Goal: Transaction & Acquisition: Download file/media

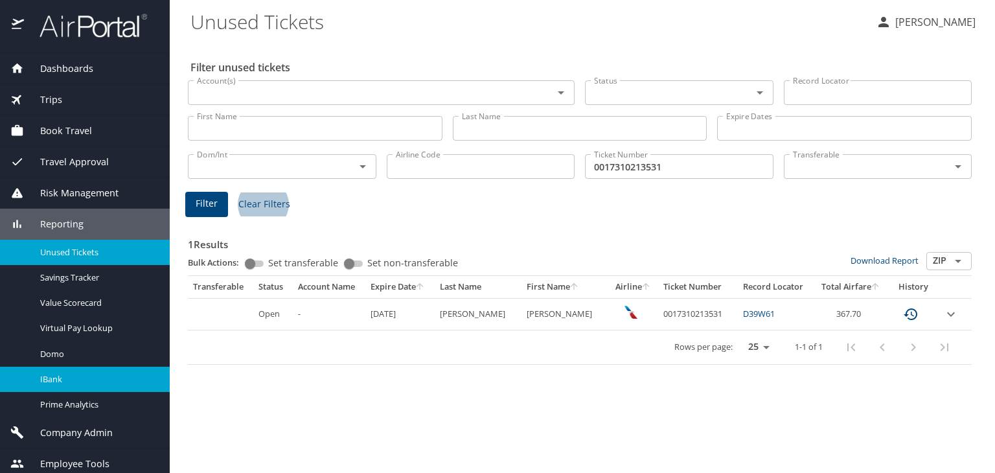
scroll to position [6, 0]
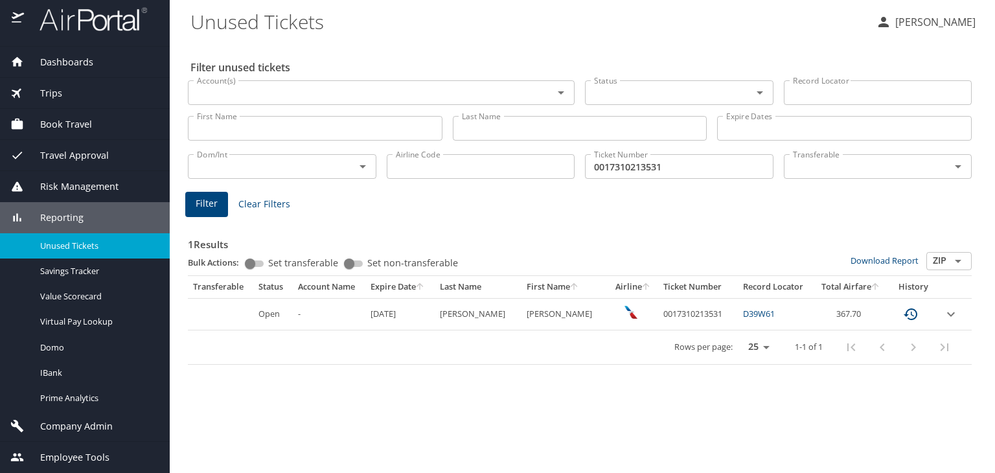
click at [103, 426] on span "Company Admin" at bounding box center [68, 426] width 89 height 14
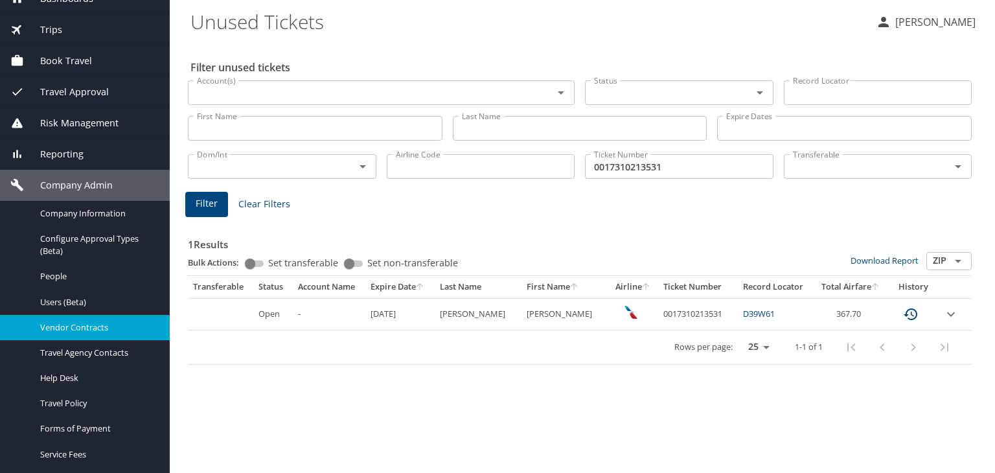
scroll to position [71, 0]
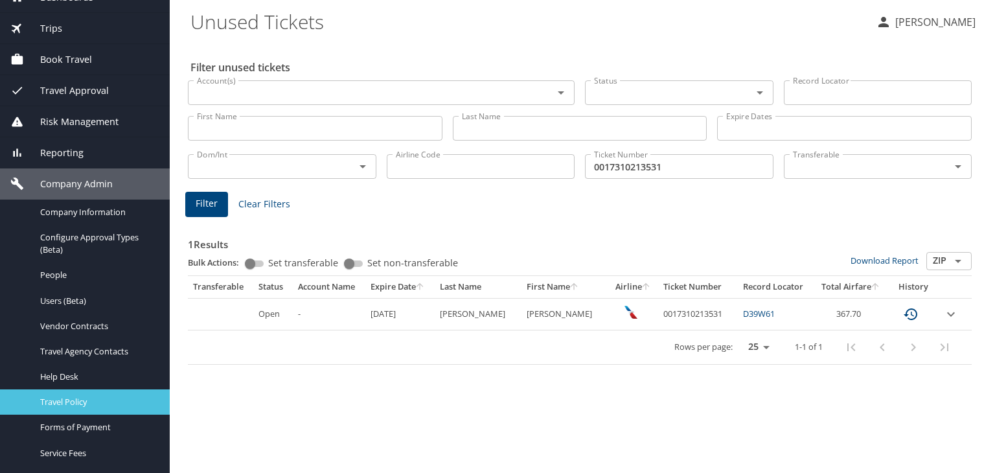
click at [73, 408] on div "Travel Policy" at bounding box center [84, 402] width 149 height 15
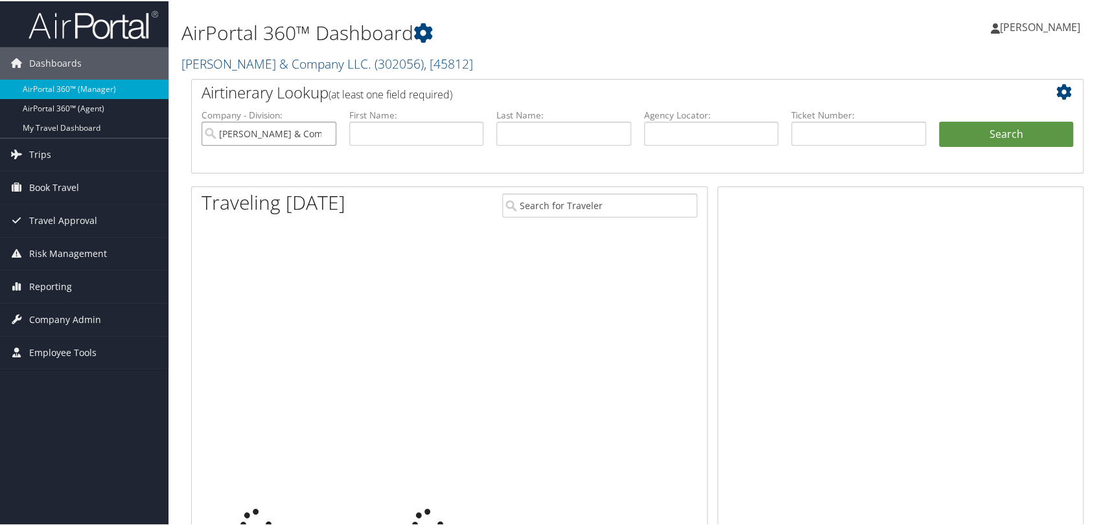
click at [321, 135] on input "Smith & Company LLC." at bounding box center [269, 133] width 135 height 24
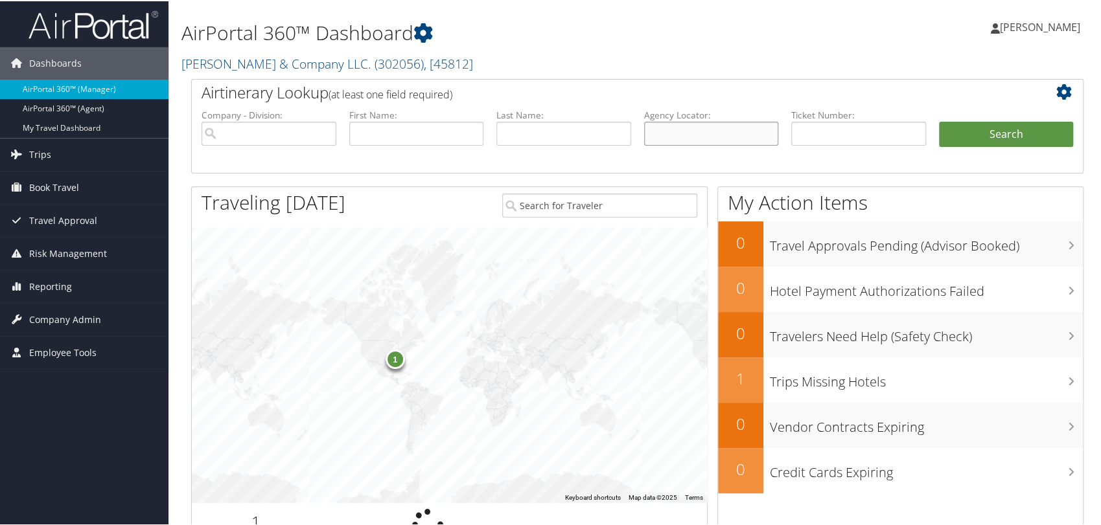
click at [710, 141] on input "text" at bounding box center [711, 133] width 135 height 24
click at [78, 316] on span "Company Admin" at bounding box center [65, 319] width 72 height 32
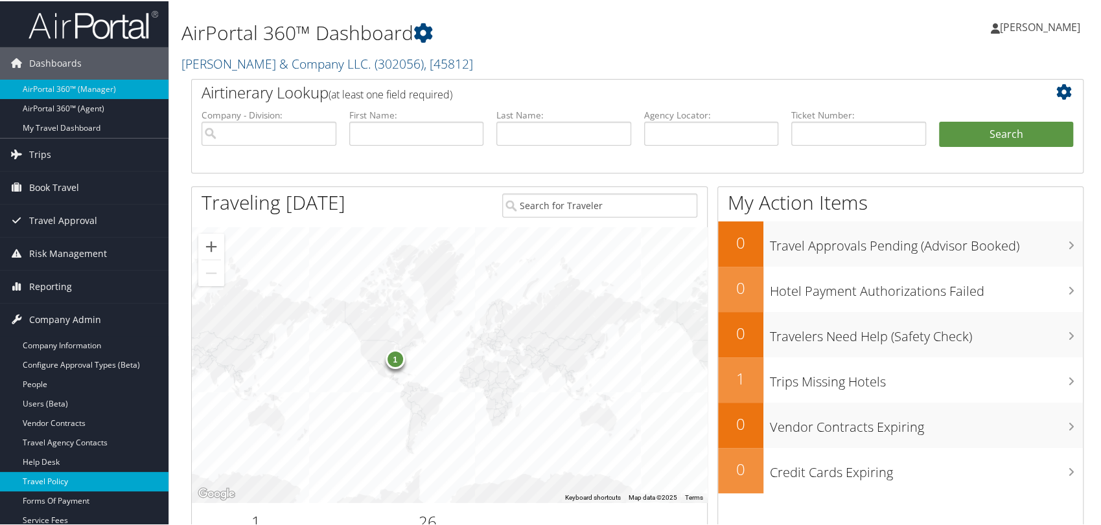
click at [76, 475] on link "Travel Policy" at bounding box center [84, 480] width 168 height 19
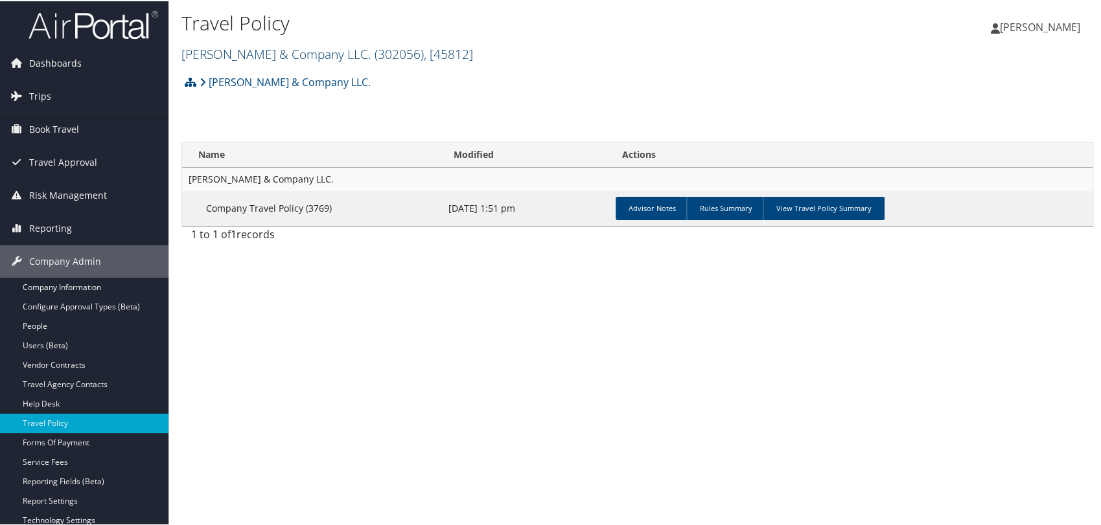
click at [375, 48] on span "( 302056 )" at bounding box center [399, 52] width 49 height 17
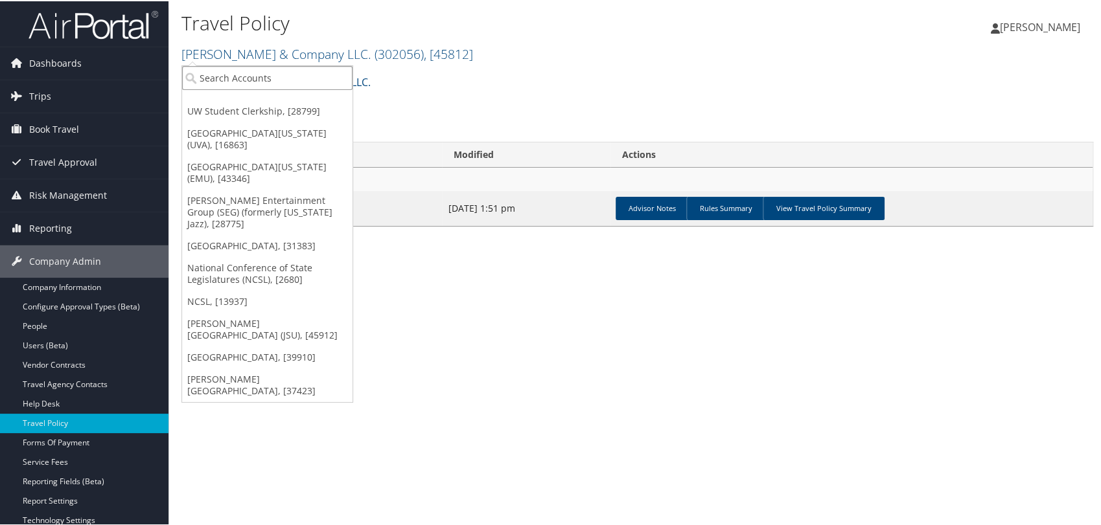
click at [279, 75] on input "search" at bounding box center [267, 77] width 170 height 24
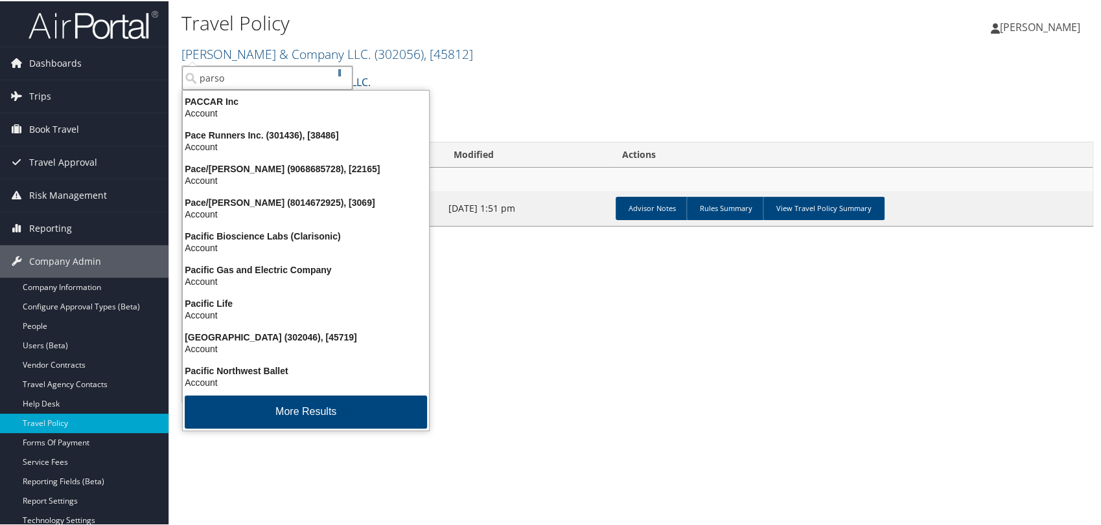
type input "parson"
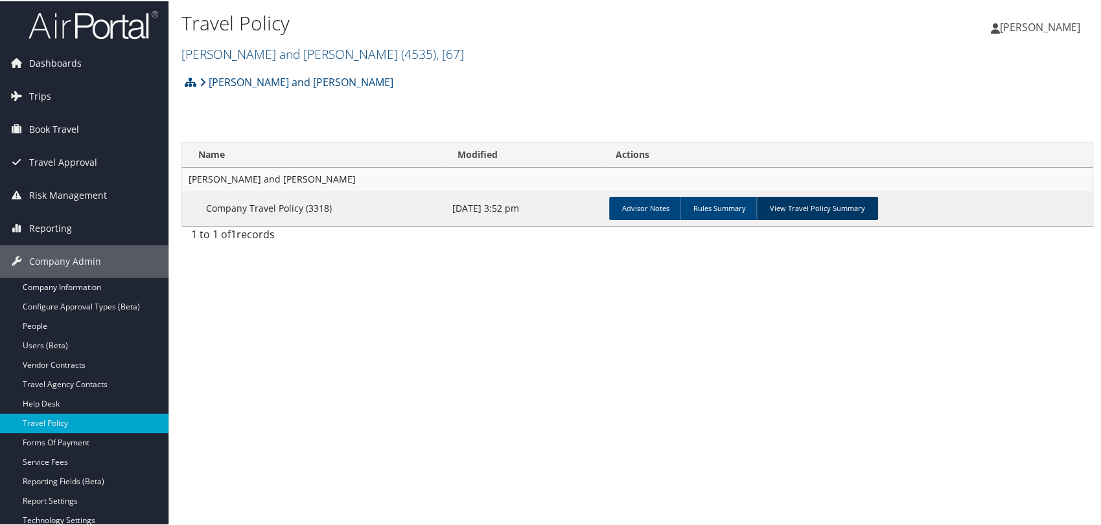
click at [801, 202] on link "View Travel Policy Summary" at bounding box center [817, 207] width 122 height 23
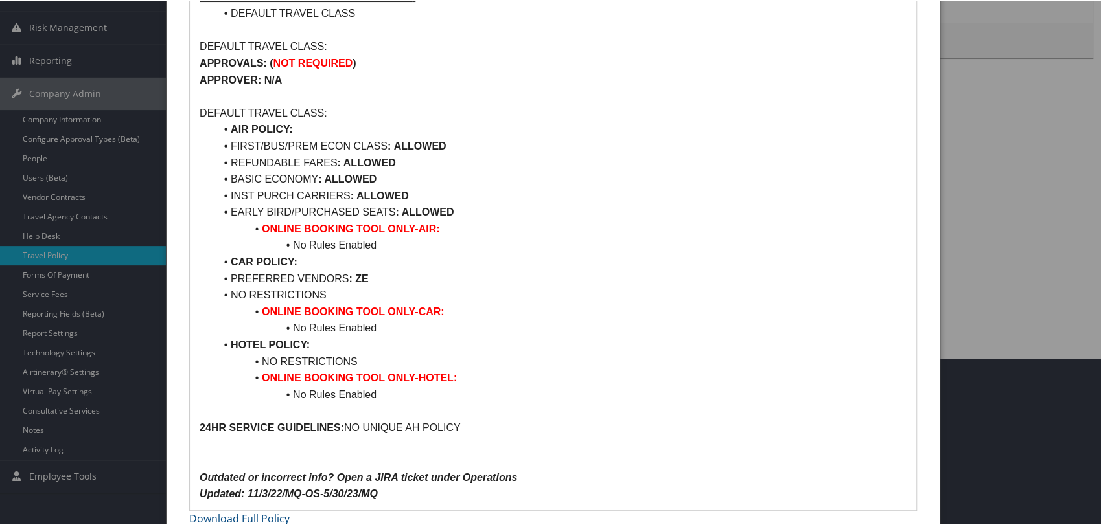
scroll to position [181, 0]
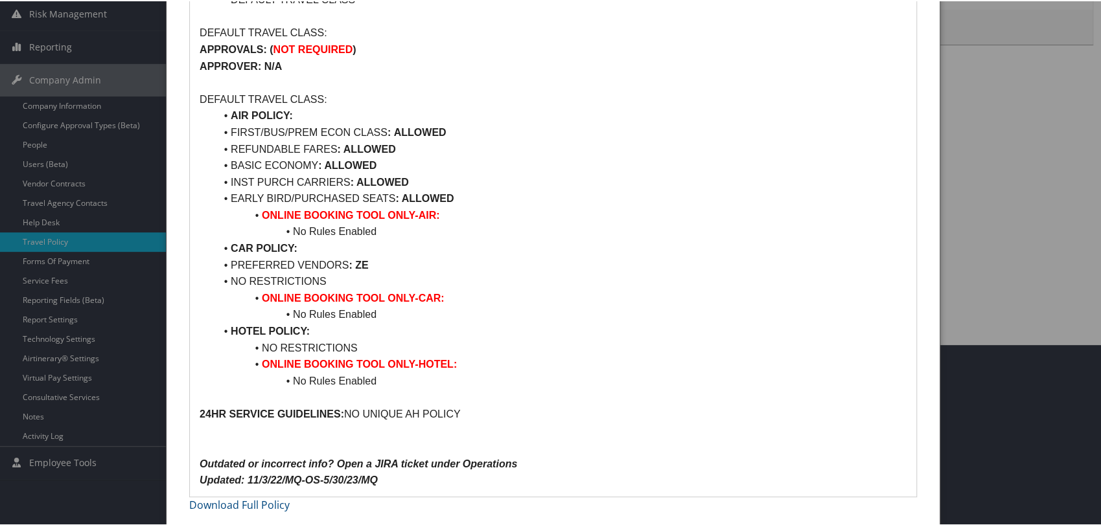
click at [631, 356] on li "ONLINE BOOKING TOOL ONLY-HOTEL:" at bounding box center [560, 363] width 691 height 17
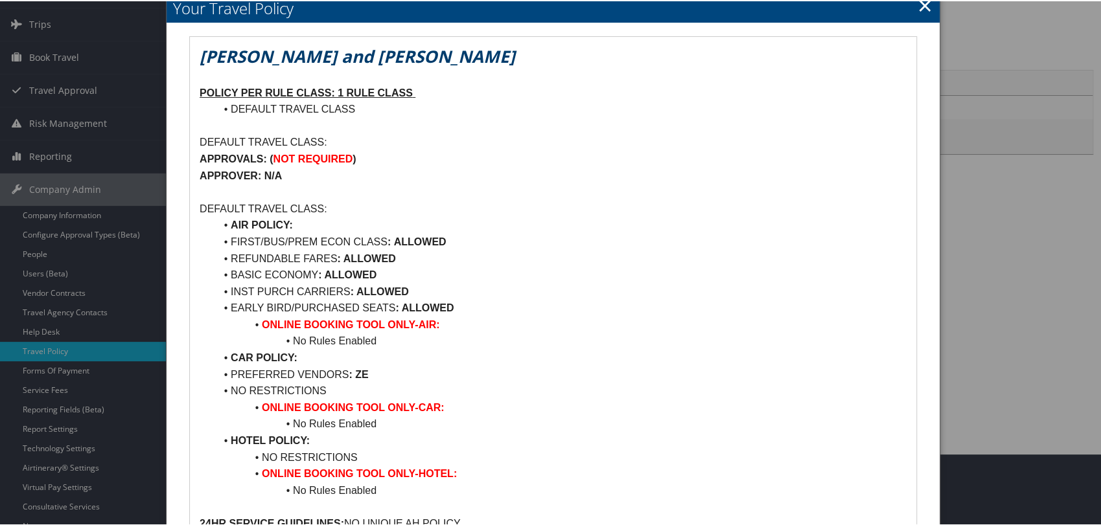
scroll to position [0, 0]
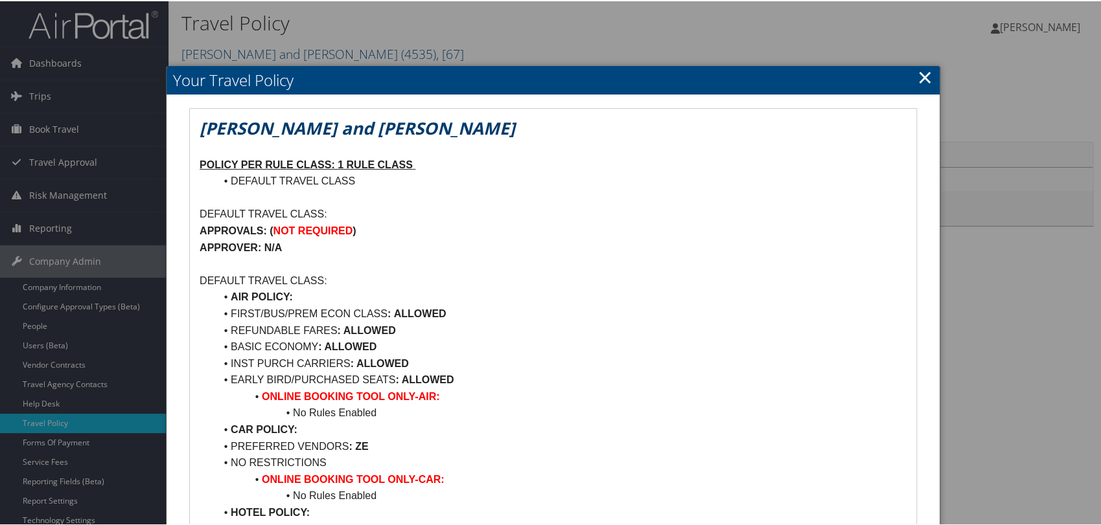
click at [923, 78] on link "×" at bounding box center [924, 76] width 15 height 26
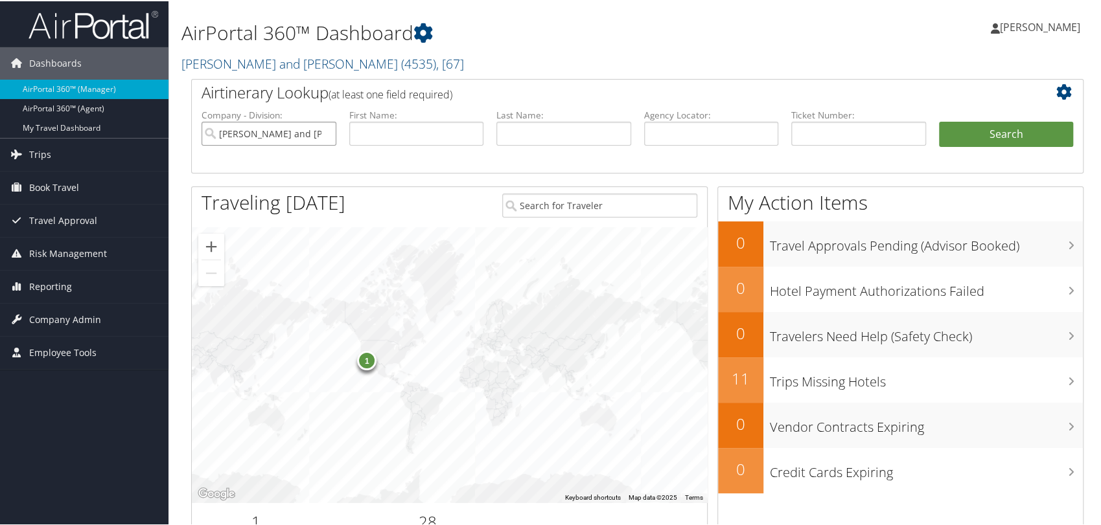
click at [325, 130] on input "Parsons Behle and Latimer" at bounding box center [269, 133] width 135 height 24
click at [735, 130] on input "text" at bounding box center [711, 133] width 135 height 24
paste input "DP508H"
type input "DP508H"
click at [984, 124] on button "Search" at bounding box center [1006, 134] width 135 height 26
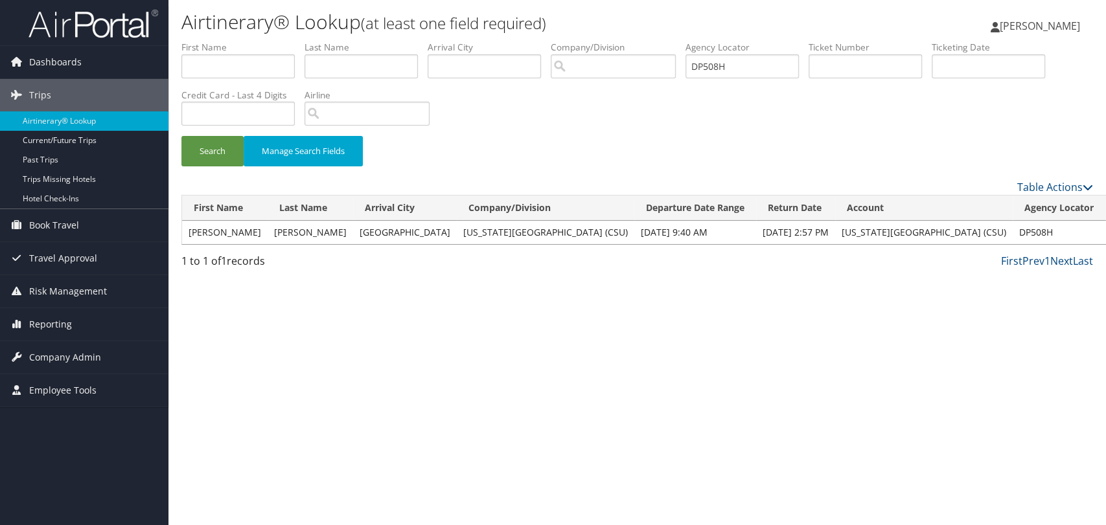
click at [386, 320] on div "Airtinerary® Lookup (at least one field required) [PERSON_NAME] [PERSON_NAME] M…" at bounding box center [637, 262] width 938 height 525
click at [1105, 233] on link "View" at bounding box center [1122, 232] width 20 height 12
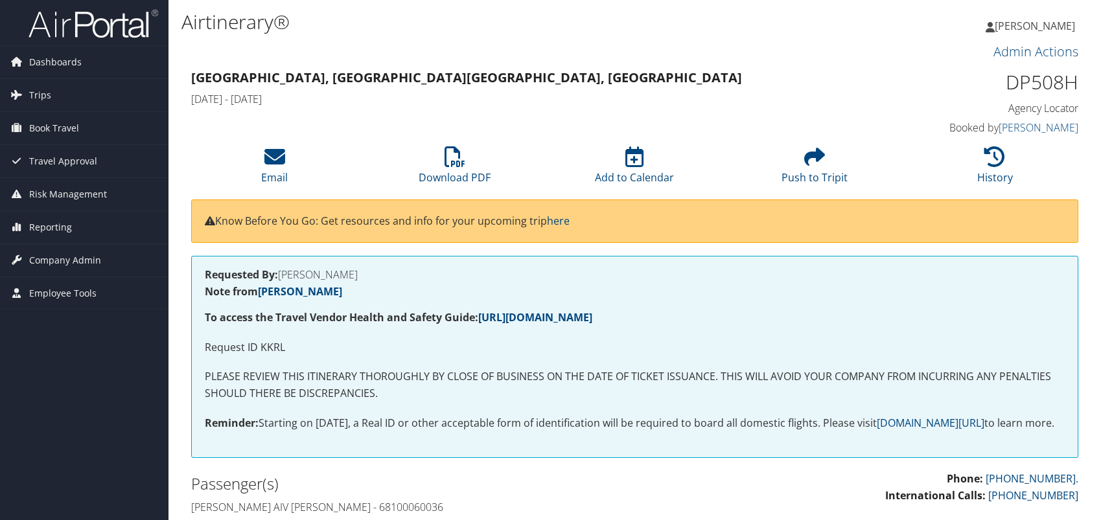
scroll to position [288, 0]
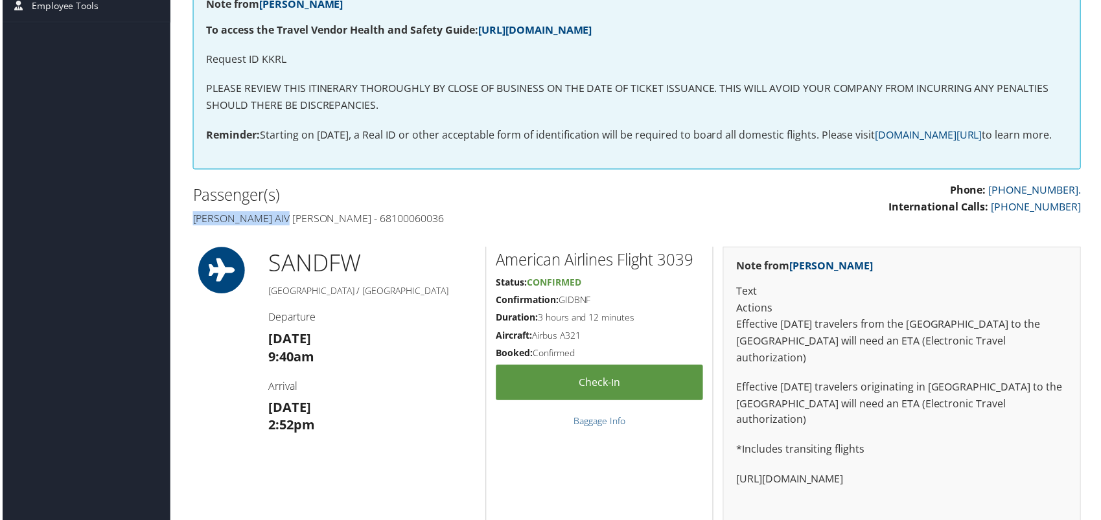
drag, startPoint x: 290, startPoint y: 235, endPoint x: 189, endPoint y: 238, distance: 101.8
click at [189, 232] on div "Passenger(s) [PERSON_NAME] aiv [PERSON_NAME] - 68100060036" at bounding box center [409, 207] width 456 height 49
copy h4 "[PERSON_NAME] aiv [PERSON_NAME]"
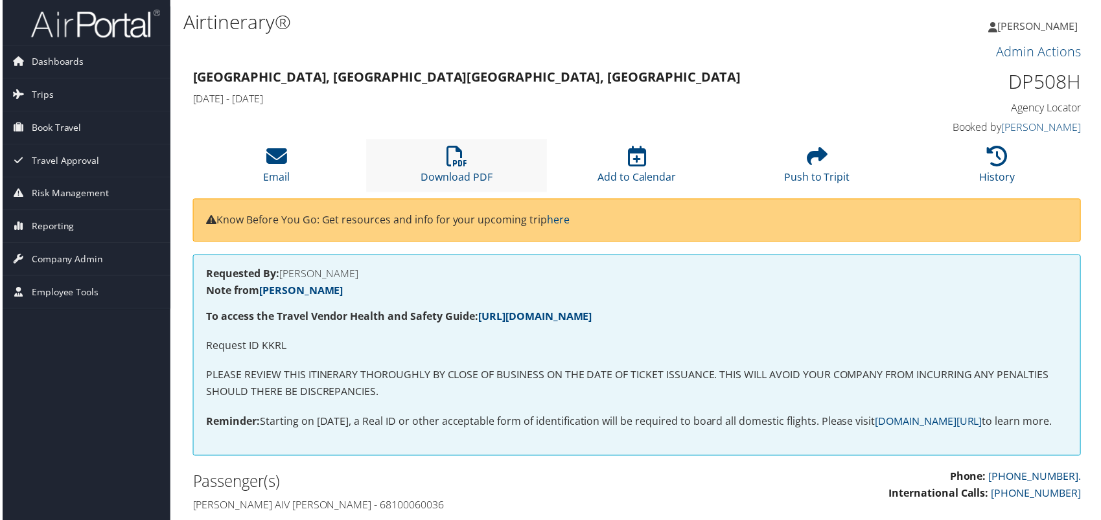
click at [479, 164] on li "Download PDF" at bounding box center [455, 166] width 181 height 52
